Goal: Information Seeking & Learning: Learn about a topic

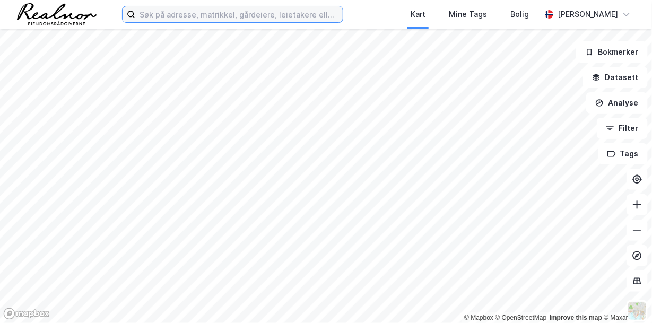
click at [171, 13] on input at bounding box center [238, 14] width 207 height 16
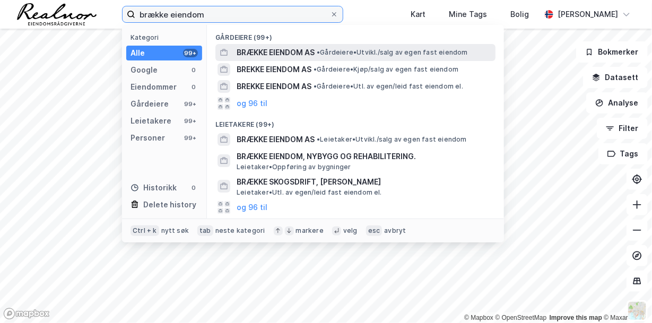
type input "brække eiendom"
click at [285, 50] on span "BRÆKKE EIENDOM AS" at bounding box center [276, 52] width 78 height 13
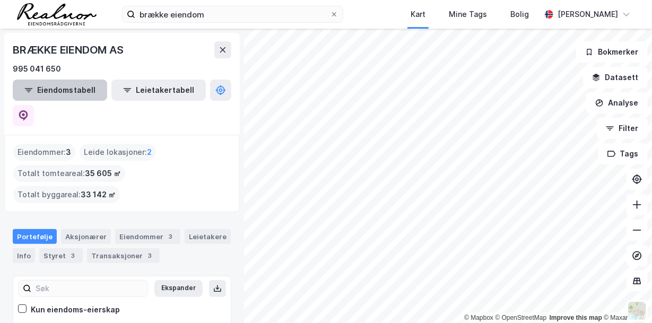
click at [84, 92] on button "Eiendomstabell" at bounding box center [60, 90] width 94 height 21
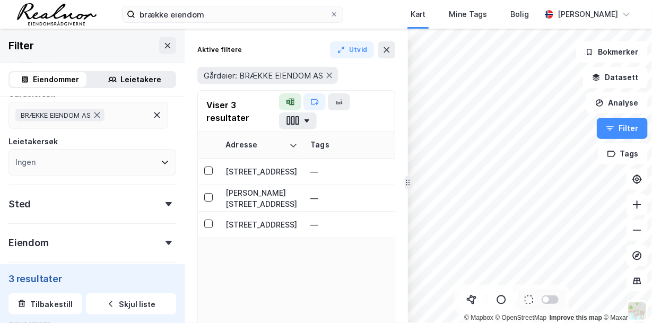
scroll to position [106, 0]
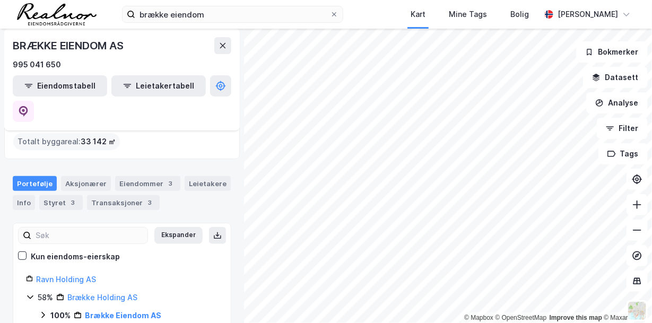
scroll to position [52, 0]
click at [80, 86] on button "Eiendomstabell" at bounding box center [60, 85] width 94 height 21
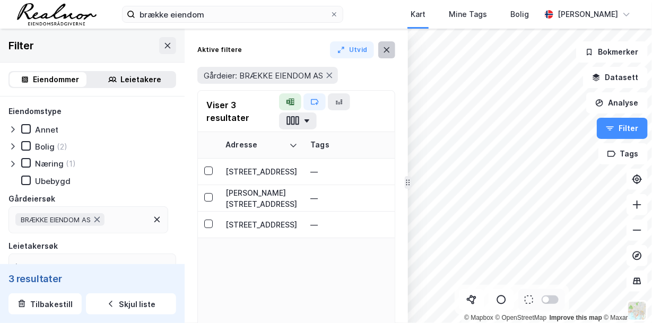
click at [384, 48] on icon at bounding box center [387, 49] width 6 height 5
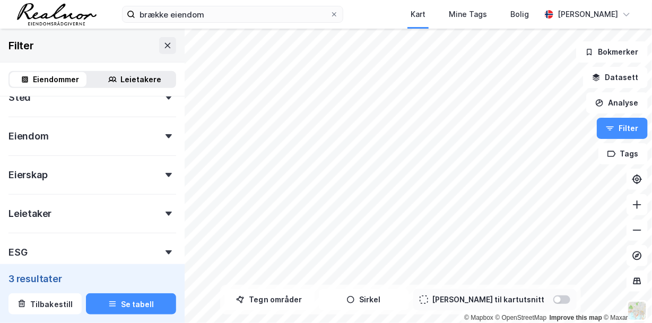
scroll to position [212, 0]
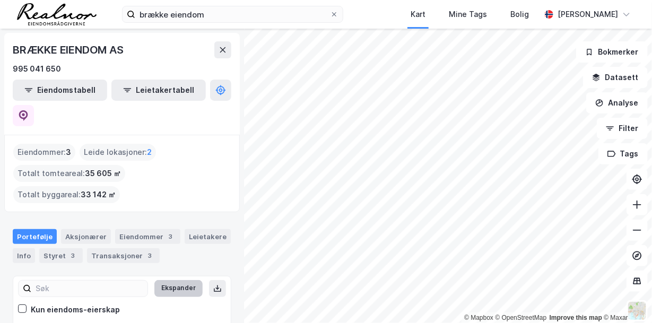
click at [170, 280] on button "Ekspander" at bounding box center [178, 288] width 48 height 17
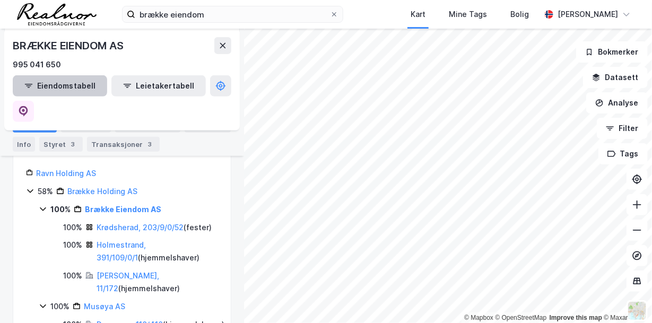
click at [69, 88] on button "Eiendomstabell" at bounding box center [60, 85] width 94 height 21
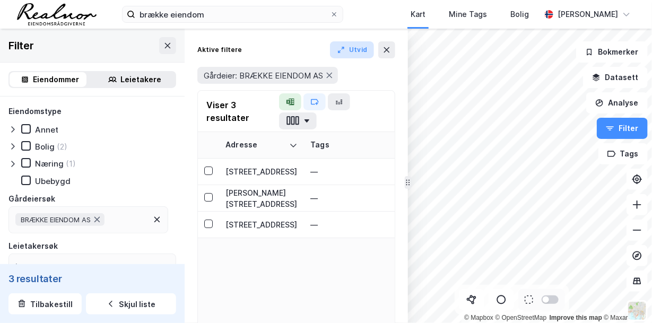
click at [355, 49] on button "Utvid" at bounding box center [352, 49] width 45 height 17
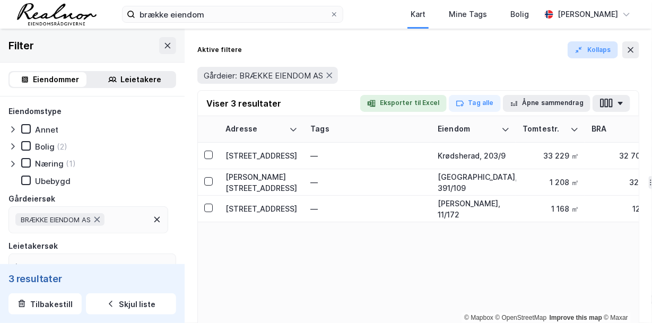
click at [592, 49] on button "Kollaps" at bounding box center [592, 49] width 50 height 17
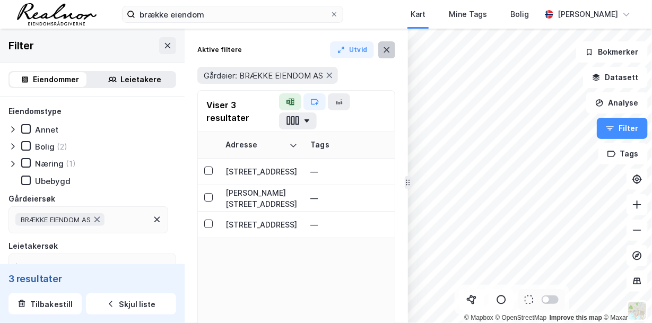
click at [384, 50] on icon at bounding box center [386, 50] width 8 height 8
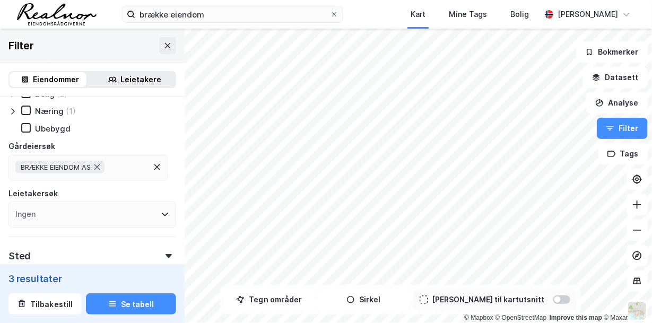
scroll to position [106, 0]
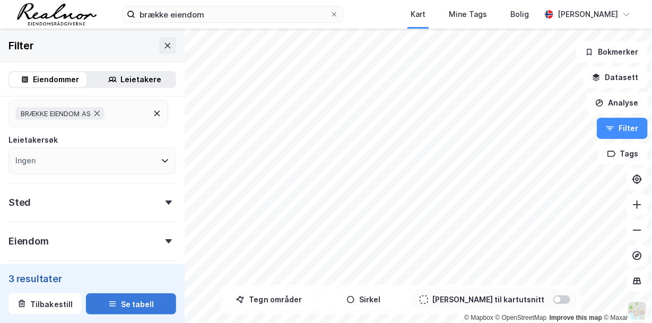
click at [132, 302] on button "Se tabell" at bounding box center [131, 303] width 90 height 21
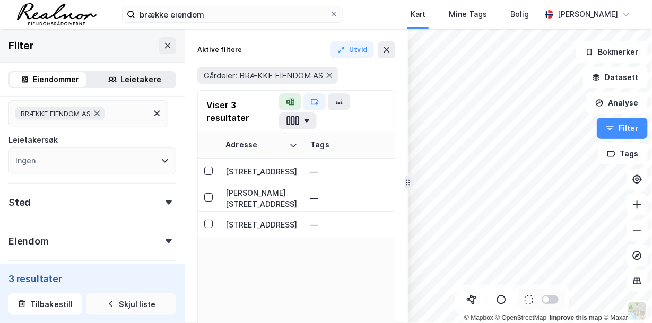
click at [132, 302] on button "Skjul liste" at bounding box center [131, 303] width 90 height 21
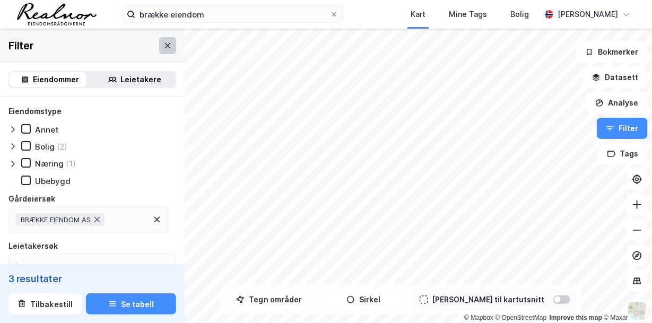
click at [163, 45] on icon at bounding box center [167, 45] width 8 height 8
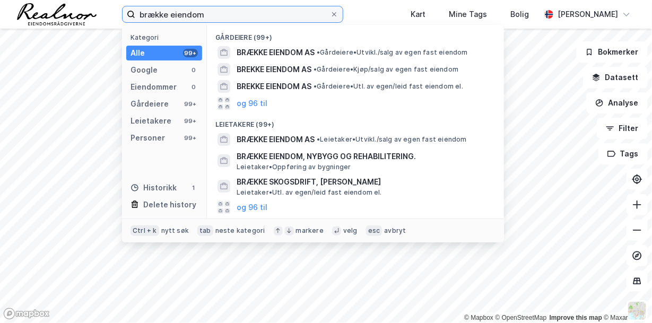
click at [211, 15] on input "brække eiendom" at bounding box center [232, 14] width 195 height 16
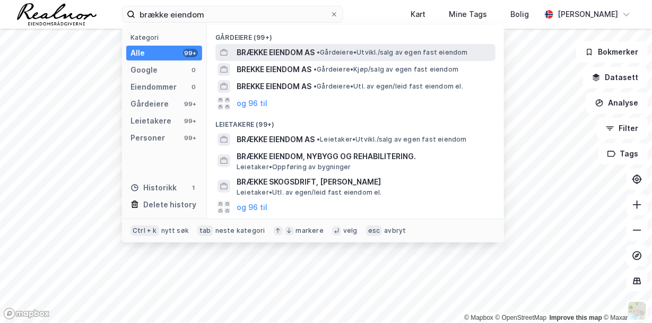
click at [274, 50] on span "BRÆKKE EIENDOM AS" at bounding box center [276, 52] width 78 height 13
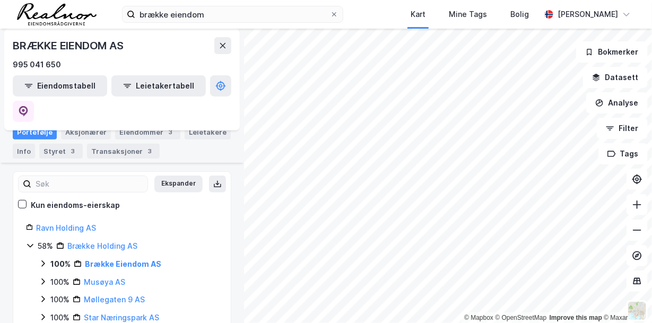
scroll to position [88, 0]
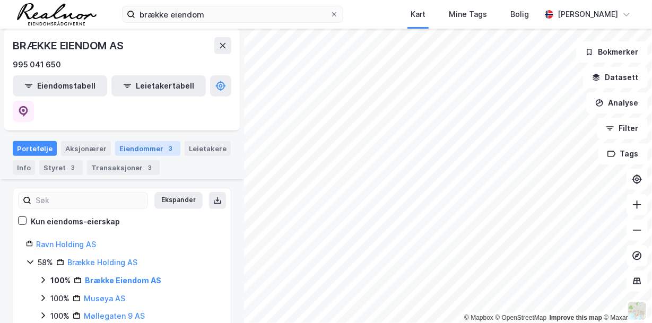
click at [140, 141] on div "Eiendommer 3" at bounding box center [147, 148] width 65 height 15
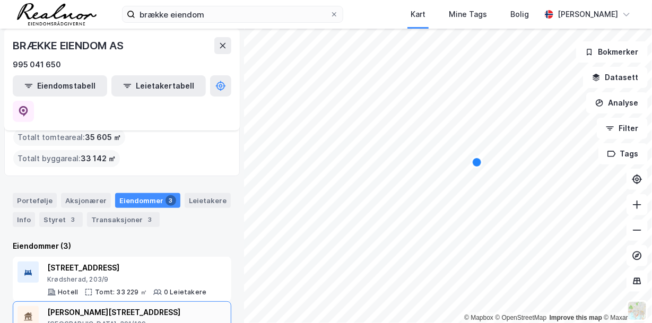
scroll to position [14, 0]
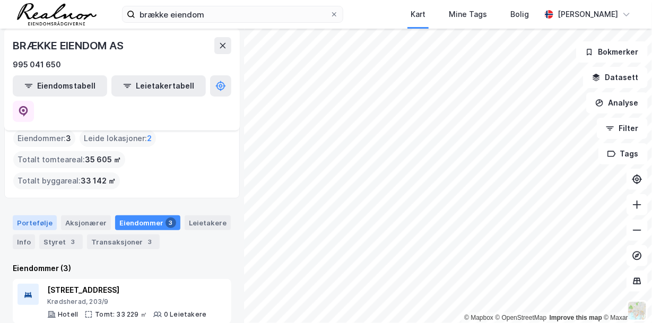
click at [41, 215] on div "Portefølje" at bounding box center [35, 222] width 44 height 15
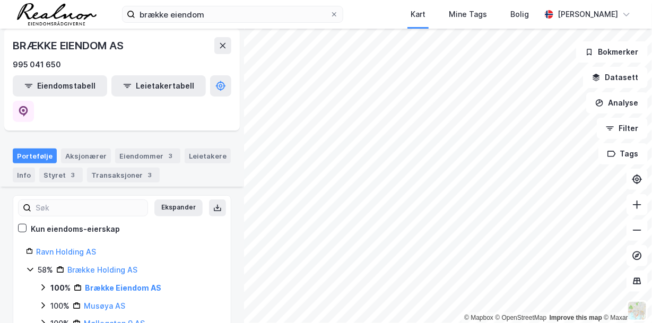
scroll to position [67, 0]
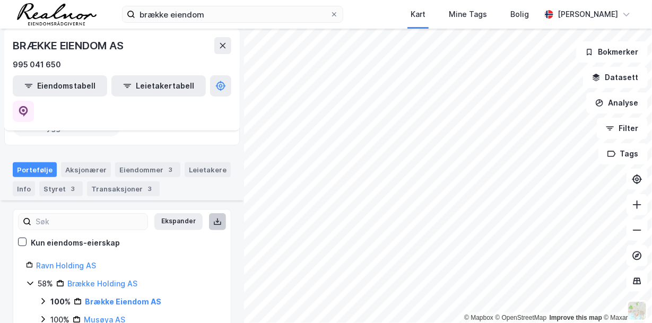
click at [216, 221] on icon at bounding box center [218, 222] width 4 height 2
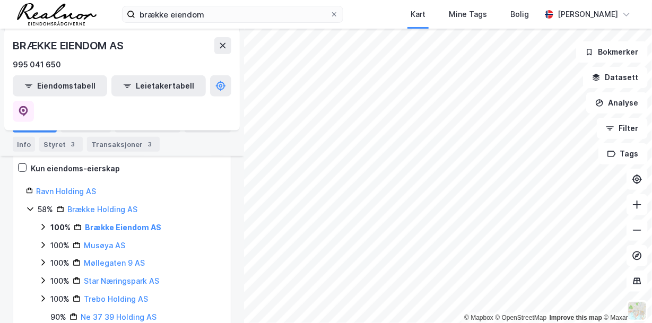
scroll to position [194, 0]
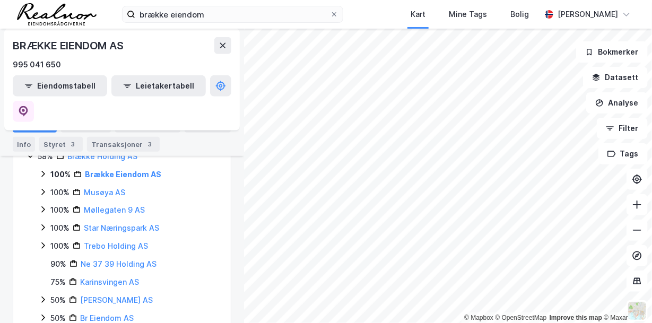
click at [43, 295] on icon at bounding box center [43, 299] width 8 height 8
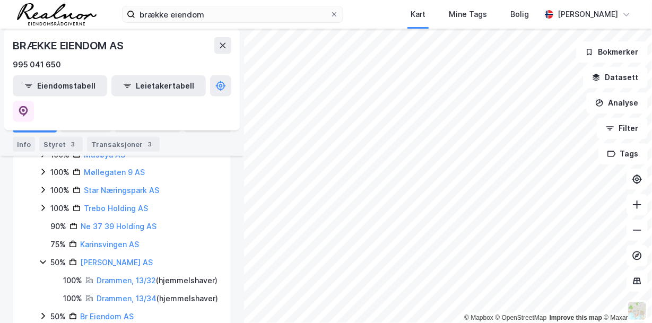
scroll to position [247, 0]
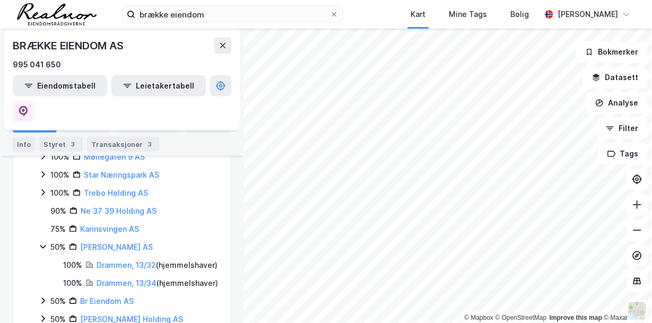
click at [44, 296] on icon at bounding box center [43, 300] width 8 height 8
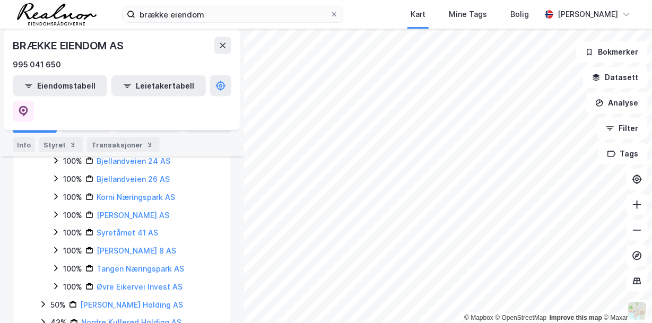
scroll to position [512, 0]
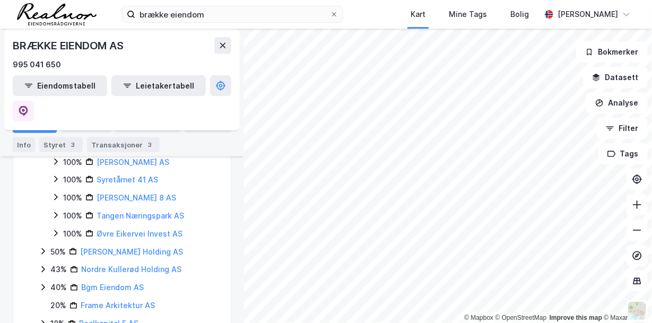
click at [42, 247] on icon at bounding box center [43, 251] width 8 height 8
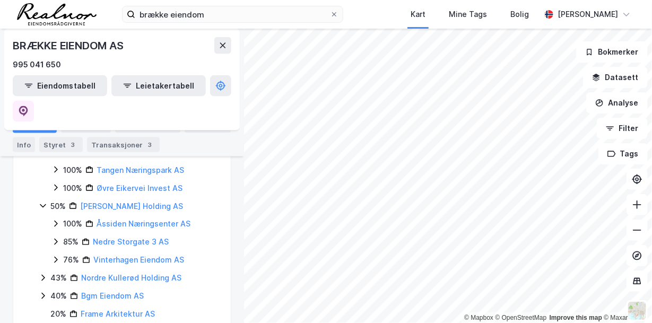
scroll to position [614, 0]
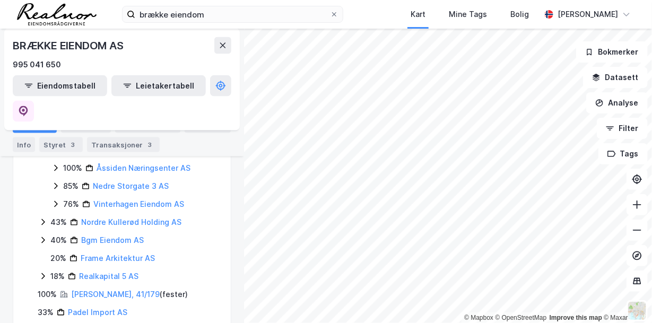
click at [43, 218] on icon at bounding box center [43, 222] width 8 height 8
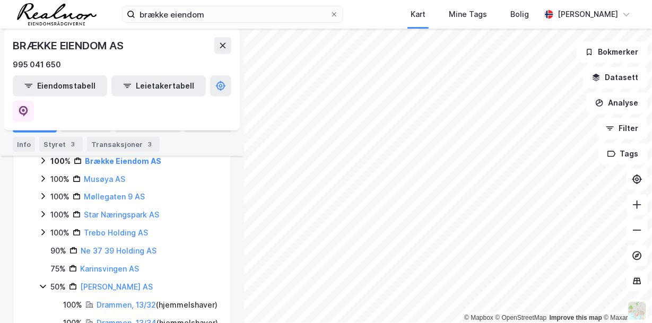
scroll to position [154, 0]
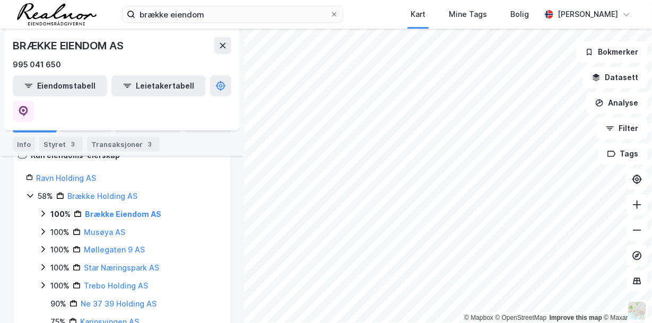
click at [41, 263] on icon at bounding box center [43, 267] width 8 height 8
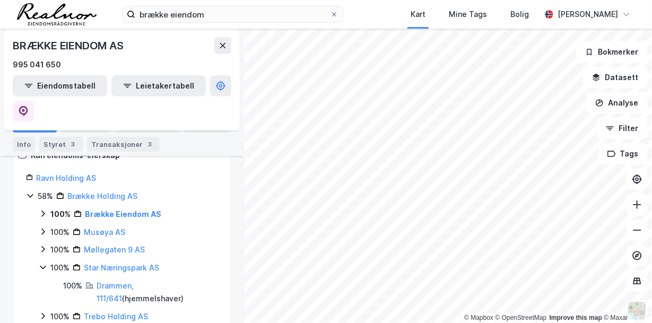
click at [42, 245] on icon at bounding box center [43, 249] width 8 height 8
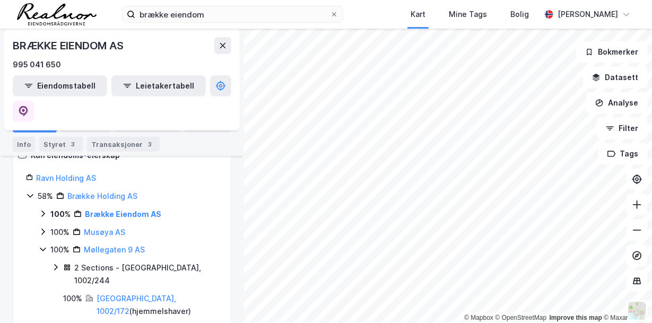
click at [44, 229] on icon at bounding box center [42, 232] width 3 height 6
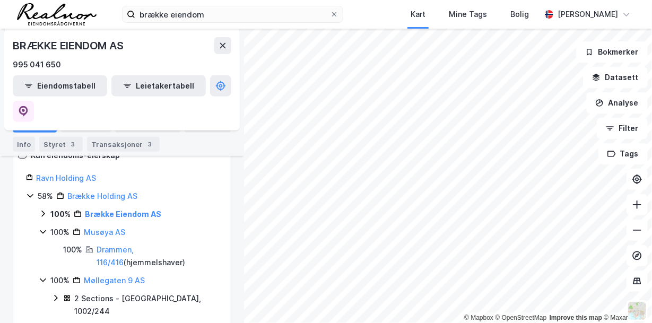
click at [44, 209] on icon at bounding box center [43, 213] width 8 height 8
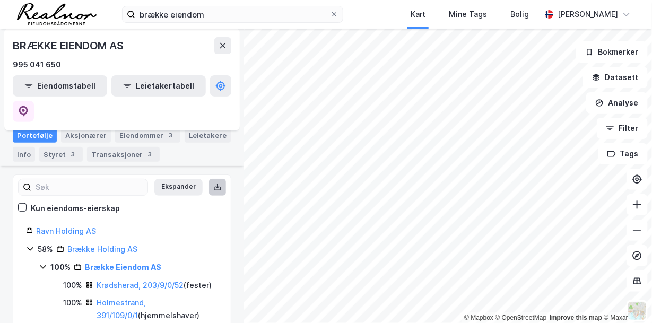
scroll to position [48, 0]
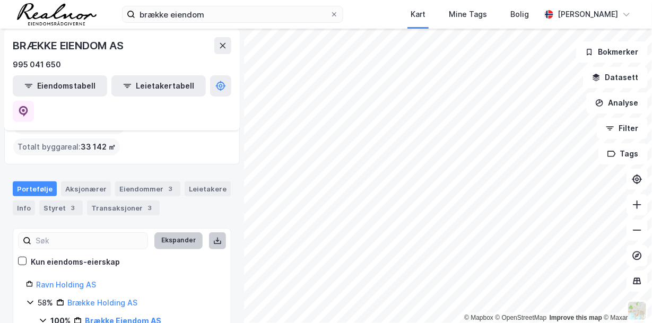
click at [167, 232] on button "Ekspander" at bounding box center [178, 240] width 48 height 17
click at [167, 232] on button "Minimer" at bounding box center [183, 240] width 40 height 17
click at [167, 232] on button "Ekspander" at bounding box center [178, 240] width 48 height 17
click at [213, 237] on icon at bounding box center [217, 241] width 8 height 8
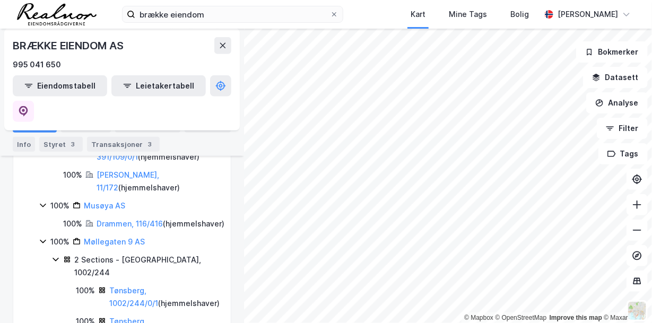
scroll to position [207, 0]
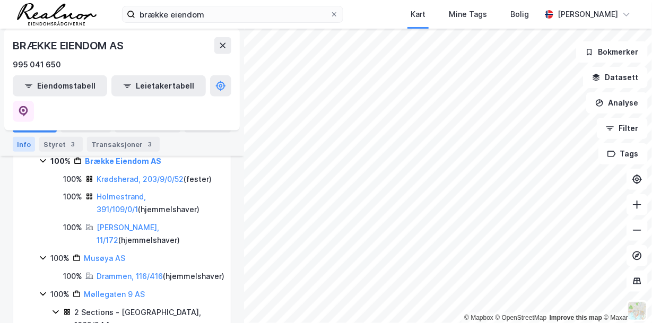
click at [27, 147] on div "Info" at bounding box center [24, 144] width 22 height 15
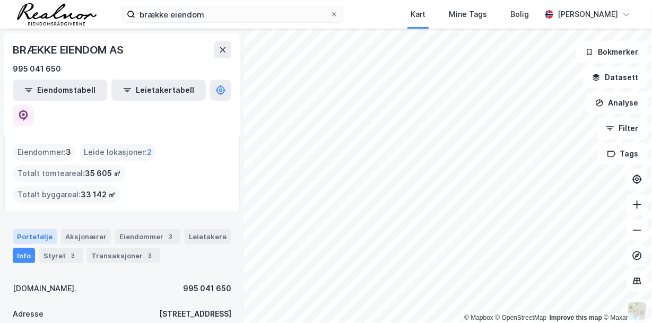
click at [36, 229] on div "Portefølje" at bounding box center [35, 236] width 44 height 15
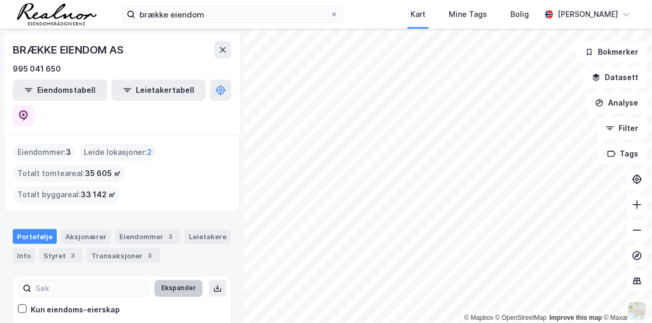
click at [178, 280] on button "Ekspander" at bounding box center [178, 288] width 48 height 17
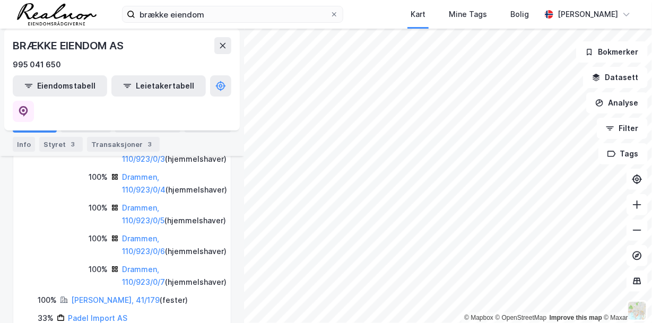
scroll to position [2864, 0]
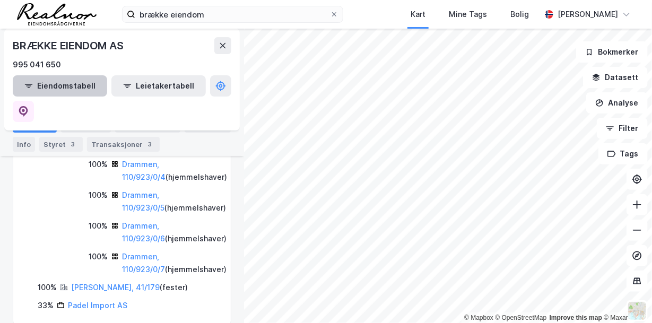
click at [33, 85] on button "Eiendomstabell" at bounding box center [60, 85] width 94 height 21
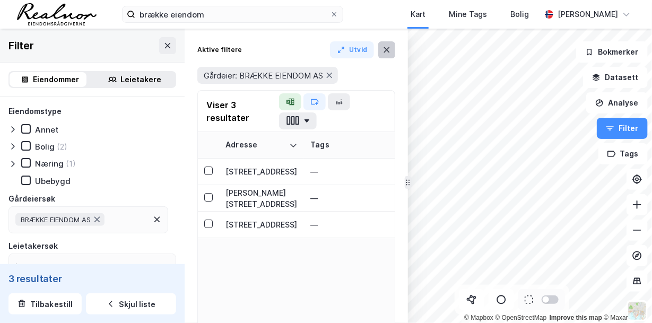
click at [388, 50] on icon at bounding box center [386, 50] width 8 height 8
